Goal: Transaction & Acquisition: Purchase product/service

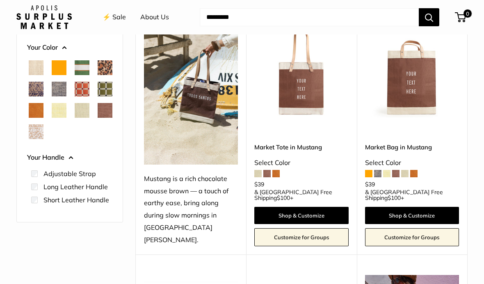
scroll to position [115, 0]
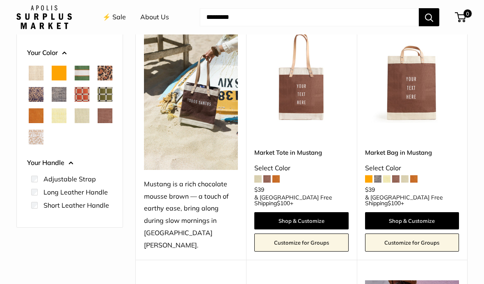
click at [458, 168] on div "Select Color" at bounding box center [412, 168] width 94 height 12
click at [255, 181] on span at bounding box center [258, 178] width 7 height 7
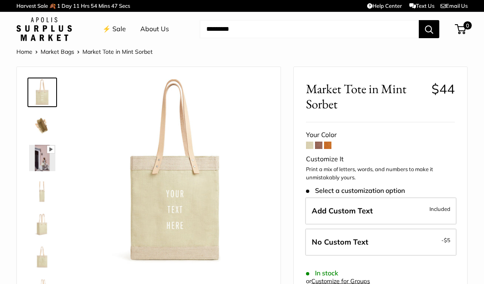
click at [316, 147] on span at bounding box center [318, 145] width 7 height 7
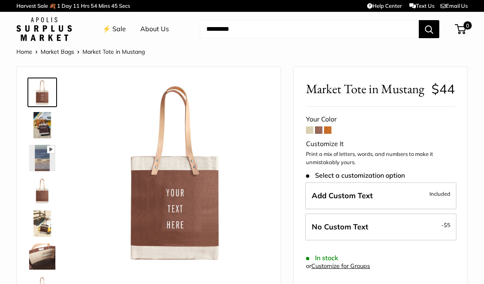
click at [332, 131] on span at bounding box center [327, 129] width 7 height 7
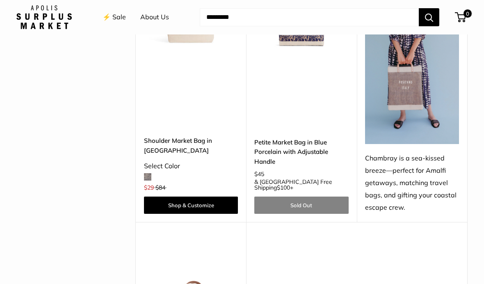
scroll to position [2085, 0]
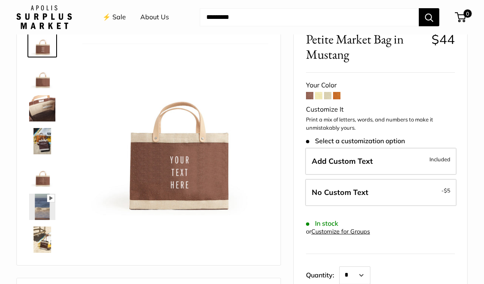
scroll to position [46, 0]
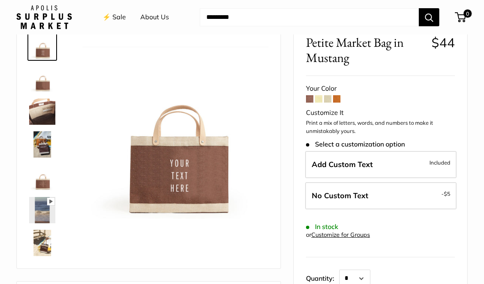
click at [318, 98] on span at bounding box center [318, 98] width 7 height 7
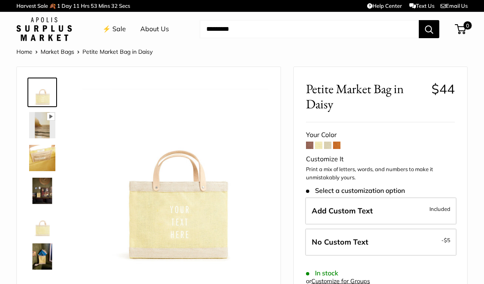
click at [328, 144] on span at bounding box center [327, 145] width 7 height 7
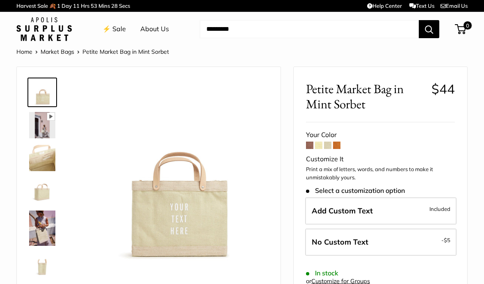
click at [339, 146] on span at bounding box center [336, 145] width 7 height 7
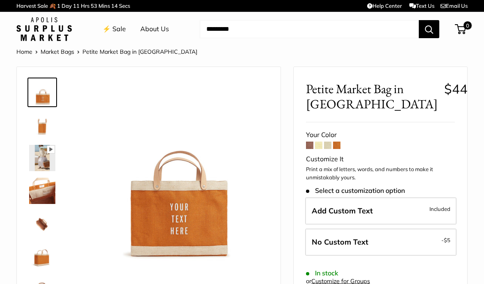
click at [24, 54] on link "Home" at bounding box center [24, 51] width 16 height 7
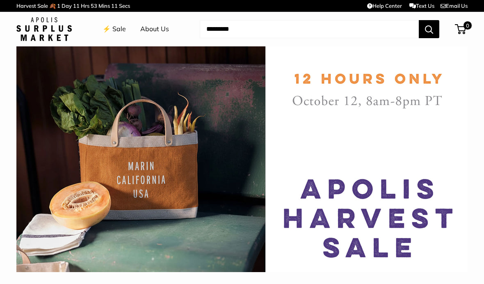
click at [395, 83] on img at bounding box center [242, 159] width 452 height 226
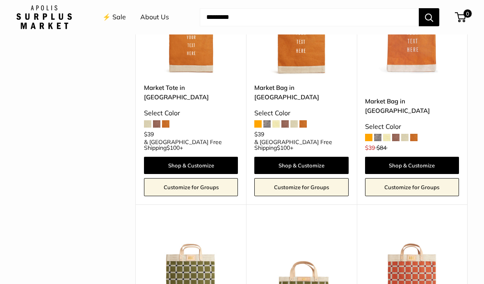
scroll to position [1365, 0]
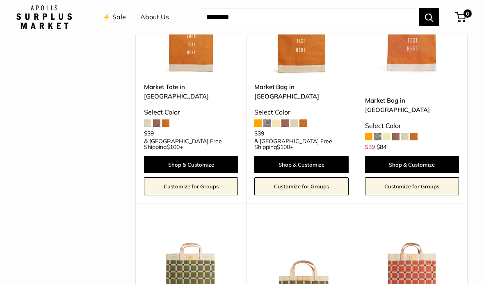
click at [318, 224] on img at bounding box center [302, 271] width 94 height 94
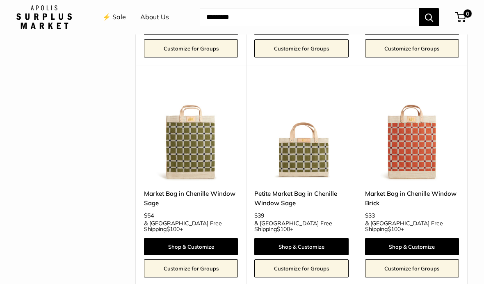
scroll to position [1515, 0]
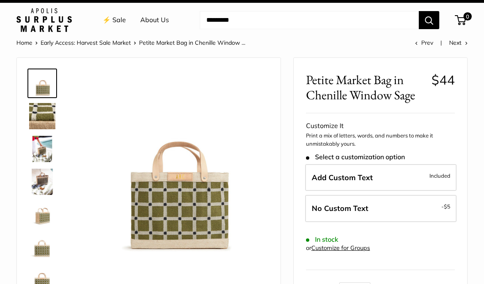
click at [217, 204] on img at bounding box center [176, 163] width 186 height 186
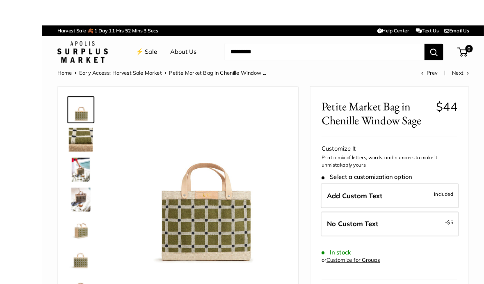
scroll to position [0, 0]
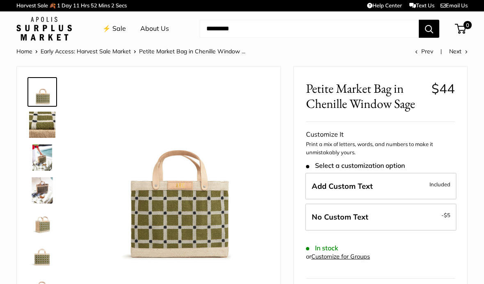
click at [50, 124] on img at bounding box center [42, 125] width 26 height 26
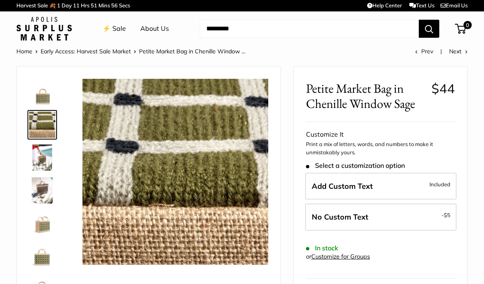
click at [47, 161] on img at bounding box center [42, 157] width 26 height 26
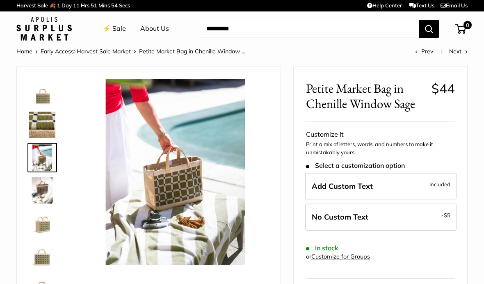
click at [44, 194] on img at bounding box center [42, 190] width 26 height 26
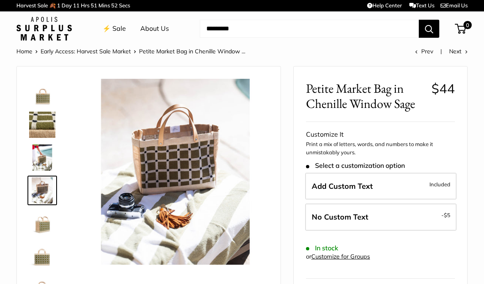
click at [45, 228] on img at bounding box center [42, 223] width 26 height 26
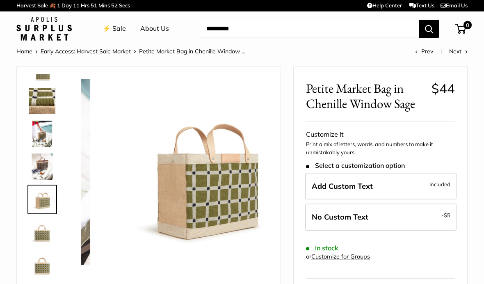
scroll to position [25, 0]
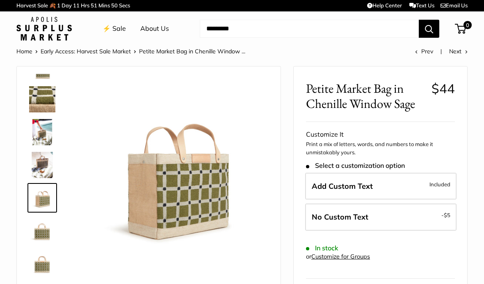
click at [46, 236] on img at bounding box center [42, 231] width 26 height 26
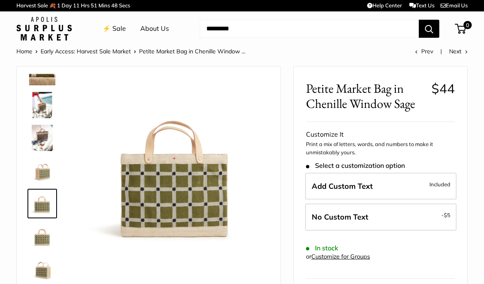
scroll to position [0, 0]
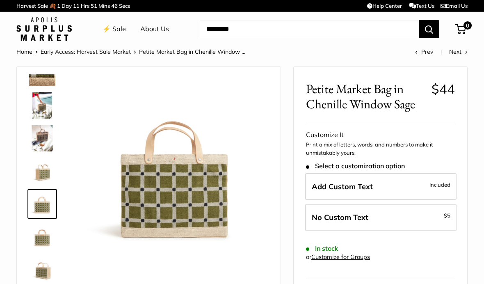
click at [204, 114] on img at bounding box center [176, 172] width 186 height 186
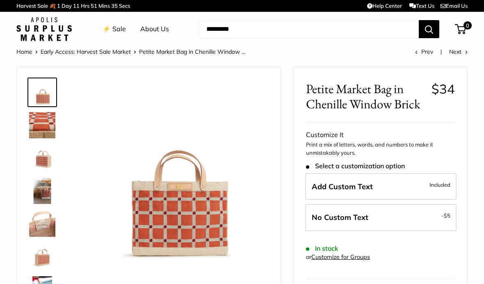
click at [43, 126] on img at bounding box center [42, 125] width 26 height 26
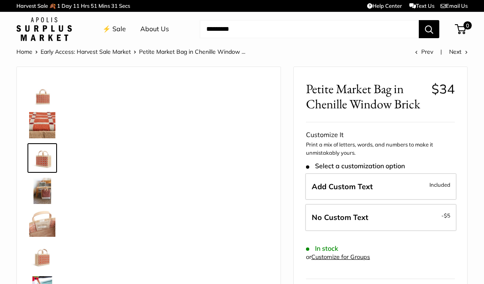
click at [40, 193] on img at bounding box center [42, 191] width 26 height 26
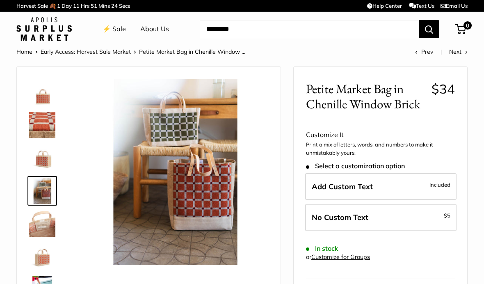
click at [63, 195] on div at bounding box center [45, 197] width 39 height 246
click at [194, 130] on img at bounding box center [176, 172] width 186 height 186
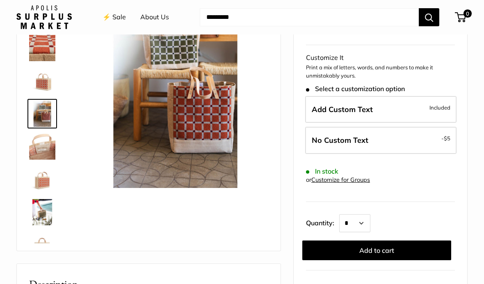
scroll to position [70, 0]
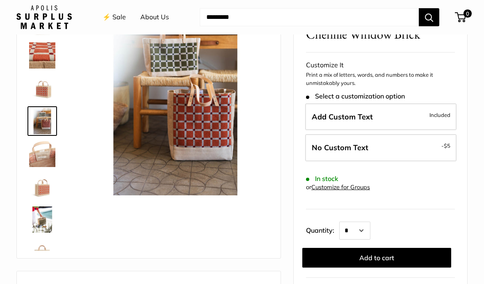
click at [41, 191] on img at bounding box center [42, 187] width 26 height 26
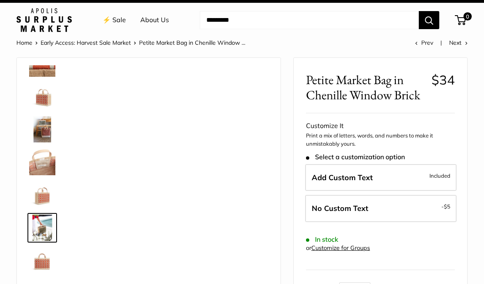
scroll to position [0, 0]
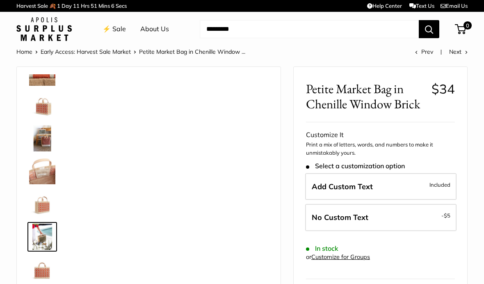
click at [155, 55] on span "Petite Market Bag in Chenille Window ..." at bounding box center [192, 51] width 106 height 7
click at [101, 48] on link "Early Access: Harvest Sale Market" at bounding box center [86, 51] width 90 height 7
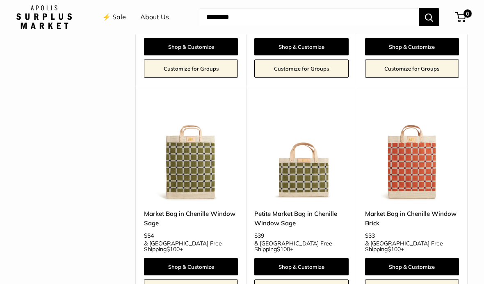
scroll to position [1443, 0]
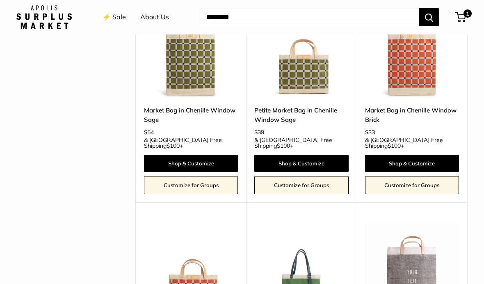
scroll to position [1585, 0]
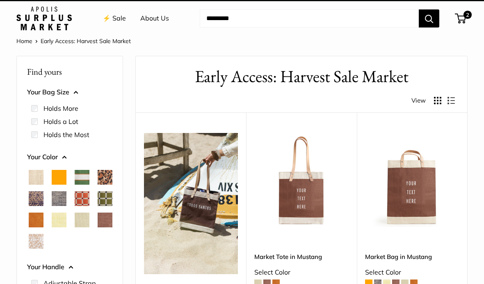
scroll to position [0, 0]
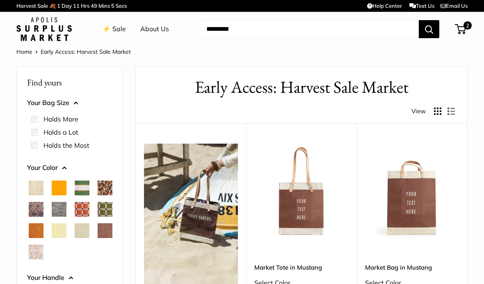
click at [353, 90] on h1 "Early Access: Harvest Sale Market" at bounding box center [301, 87] width 307 height 24
click at [367, 89] on h1 "Early Access: Harvest Sale Market" at bounding box center [301, 87] width 307 height 24
click at [461, 31] on span "2" at bounding box center [460, 29] width 11 height 10
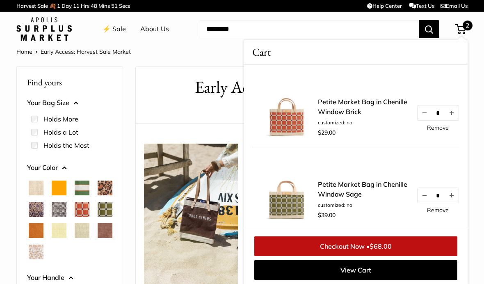
click at [410, 242] on link "Checkout Now • $68.00" at bounding box center [356, 246] width 203 height 20
click at [180, 124] on div "**********" at bounding box center [191, 249] width 110 height 252
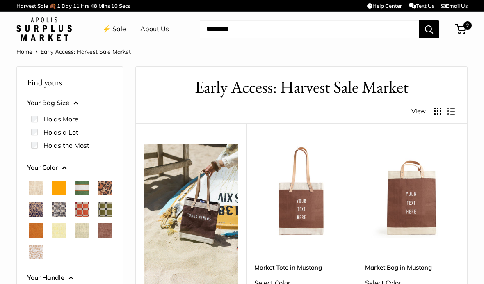
click at [124, 32] on link "⚡️ Sale" at bounding box center [114, 29] width 23 height 12
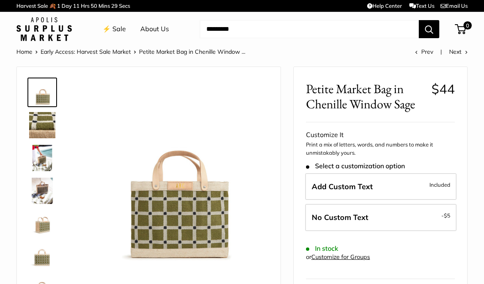
click at [421, 215] on label "No Custom Text - $5" at bounding box center [380, 217] width 151 height 27
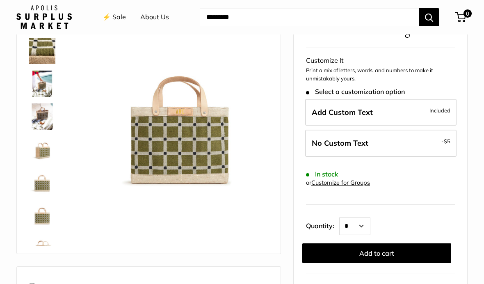
scroll to position [80, 0]
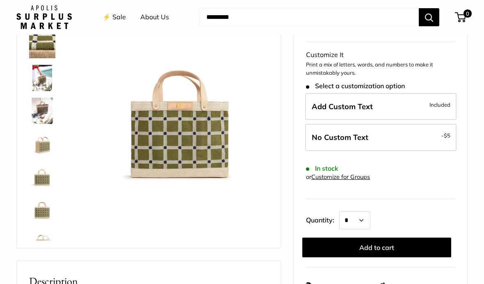
click at [390, 245] on button "Add to cart" at bounding box center [377, 248] width 149 height 20
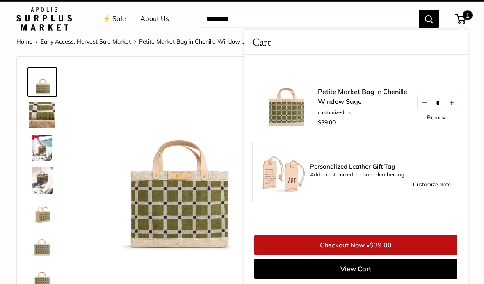
scroll to position [0, 0]
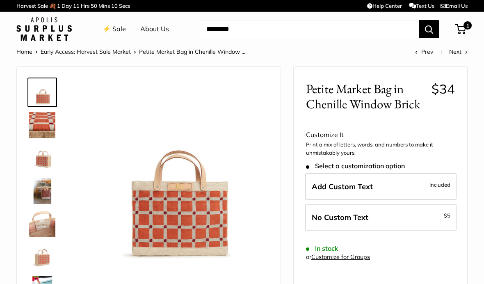
click at [377, 219] on label "No Custom Text - $5" at bounding box center [380, 217] width 151 height 27
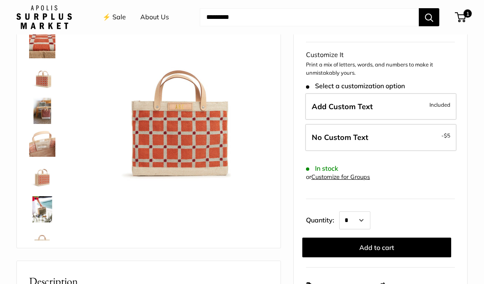
scroll to position [94, 0]
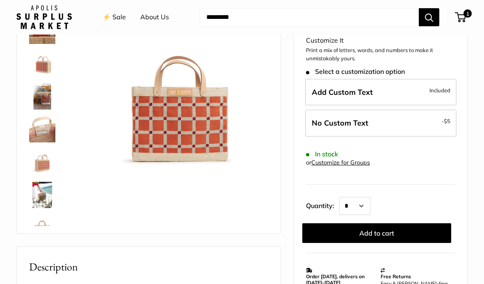
click at [392, 234] on button "Add to cart" at bounding box center [377, 233] width 149 height 20
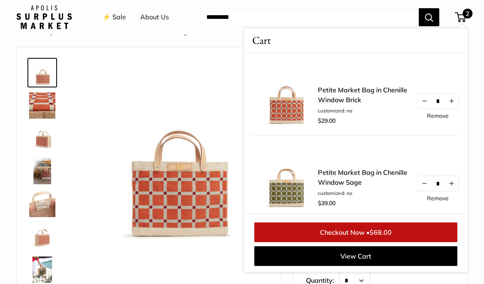
scroll to position [0, 0]
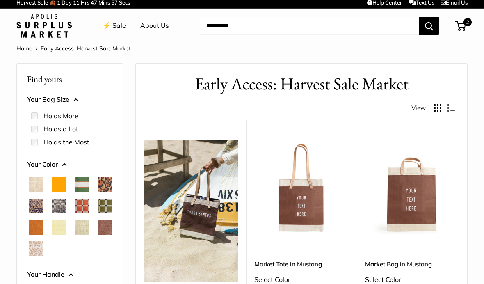
scroll to position [4, 0]
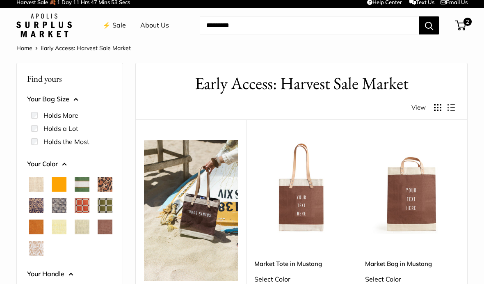
click at [98, 234] on span "Mustang" at bounding box center [105, 227] width 15 height 15
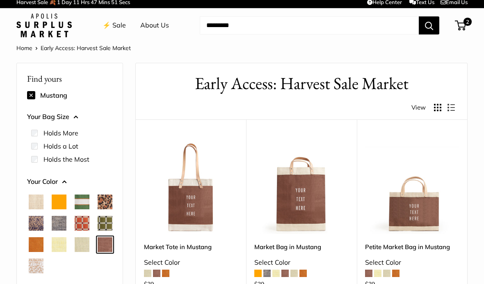
click at [44, 243] on span "Cognac" at bounding box center [36, 244] width 15 height 15
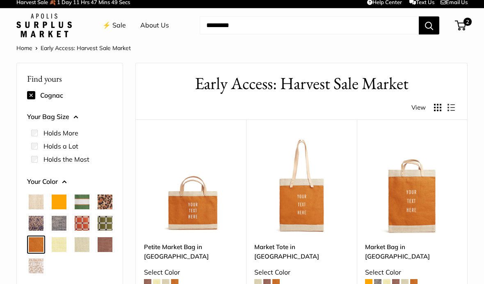
click at [59, 202] on span "Orange" at bounding box center [59, 202] width 15 height 15
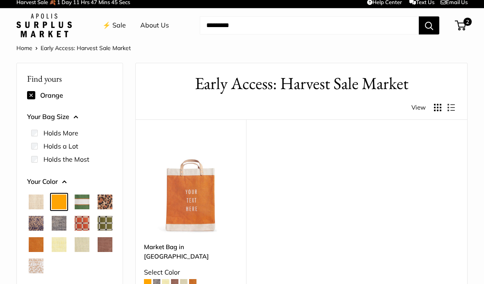
click at [44, 244] on span "Cognac" at bounding box center [36, 244] width 15 height 15
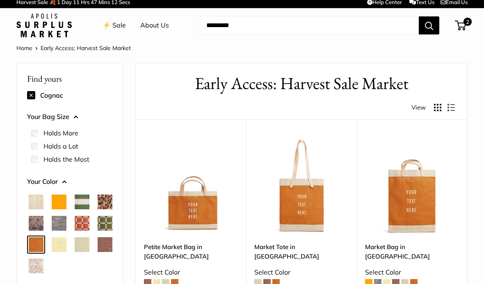
click at [209, 226] on img at bounding box center [191, 187] width 94 height 94
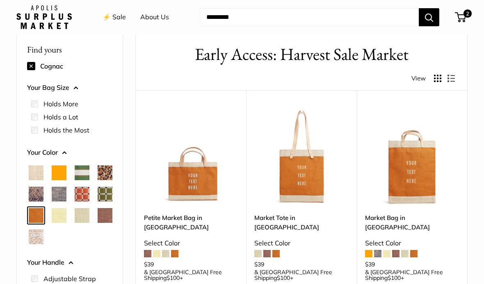
click at [305, 172] on img at bounding box center [302, 158] width 94 height 94
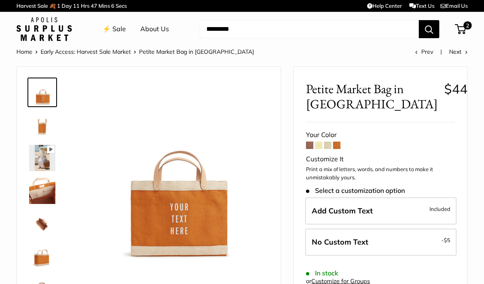
click at [33, 127] on img at bounding box center [42, 125] width 26 height 26
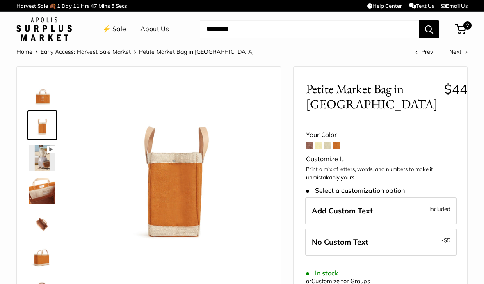
click at [49, 165] on img at bounding box center [42, 158] width 26 height 26
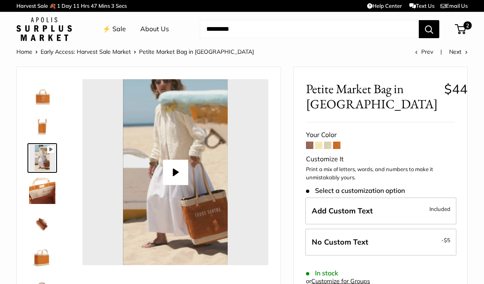
click at [44, 193] on img at bounding box center [42, 191] width 26 height 26
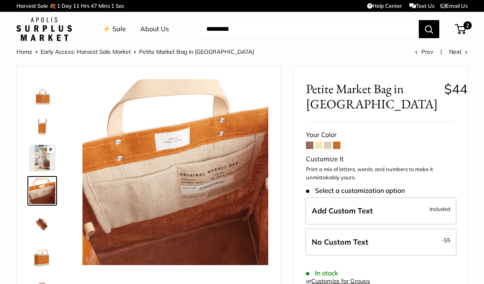
click at [45, 225] on img at bounding box center [42, 224] width 26 height 26
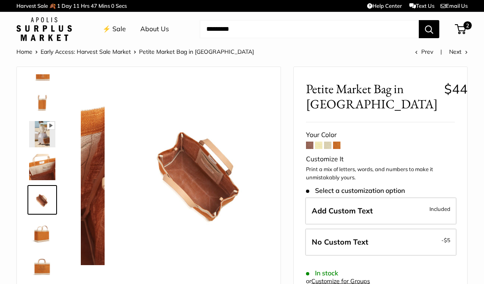
scroll to position [25, 0]
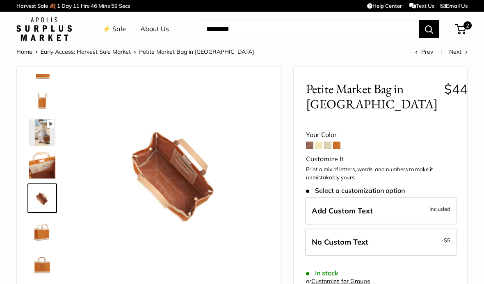
click at [46, 238] on img at bounding box center [42, 231] width 26 height 26
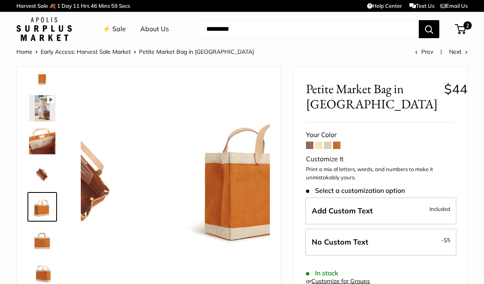
scroll to position [53, 0]
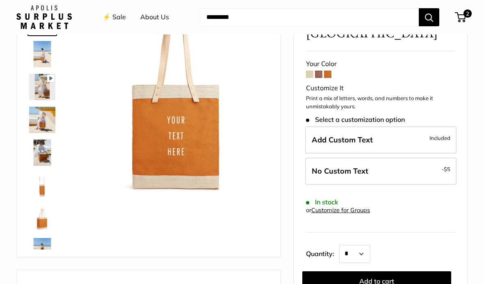
scroll to position [76, 0]
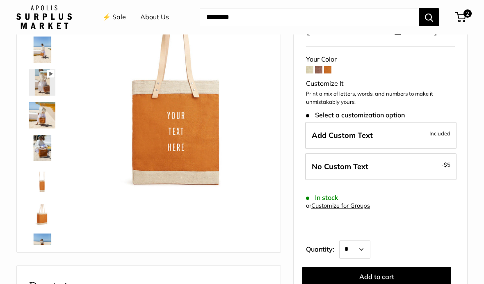
click at [397, 267] on button "Add to cart" at bounding box center [377, 277] width 149 height 20
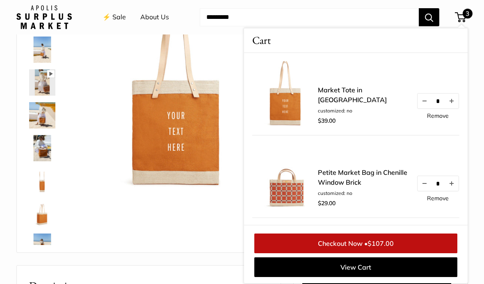
click at [405, 253] on link "Checkout Now • $107.00" at bounding box center [356, 244] width 203 height 20
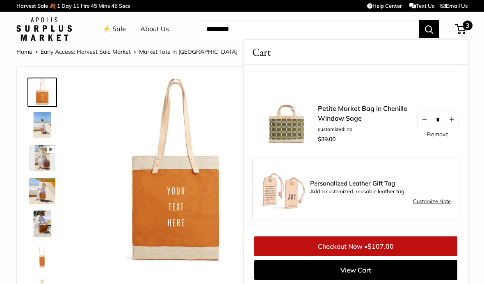
scroll to position [159, 0]
click at [431, 244] on link "Checkout Now • $107.00" at bounding box center [356, 246] width 203 height 20
